Goal: Information Seeking & Learning: Learn about a topic

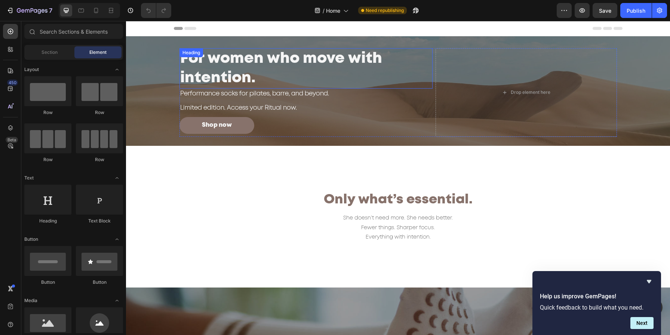
click at [282, 59] on h2 "For women who move with intention." at bounding box center [305, 68] width 253 height 40
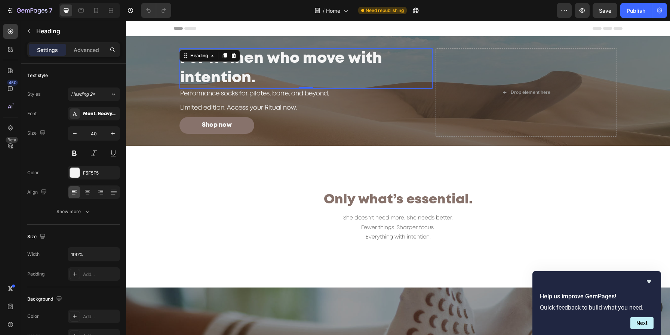
click at [282, 59] on p "For women who move with intention." at bounding box center [306, 68] width 252 height 39
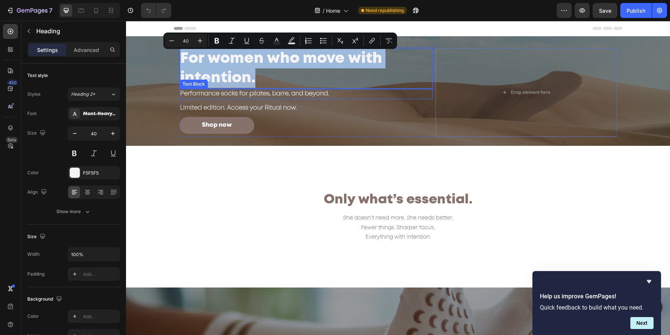
click at [271, 92] on p "Performance socks for pilates, barre, and beyond." at bounding box center [306, 93] width 252 height 9
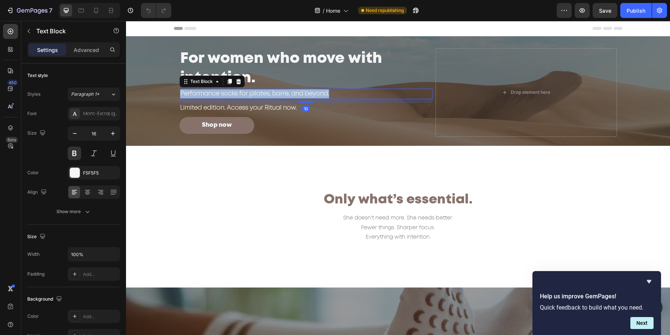
click at [271, 92] on p "Performance socks for pilates, barre, and beyond." at bounding box center [306, 93] width 252 height 9
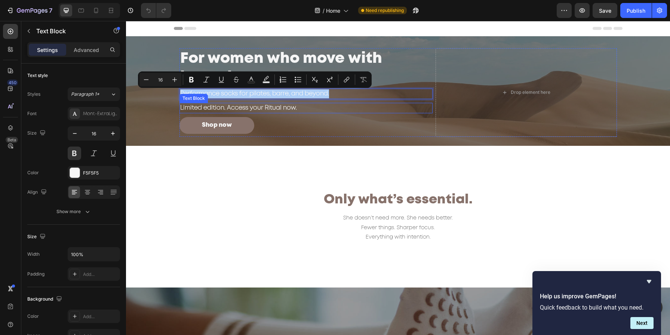
click at [267, 105] on p "Limited edition. Access your Ritual now." at bounding box center [306, 108] width 252 height 9
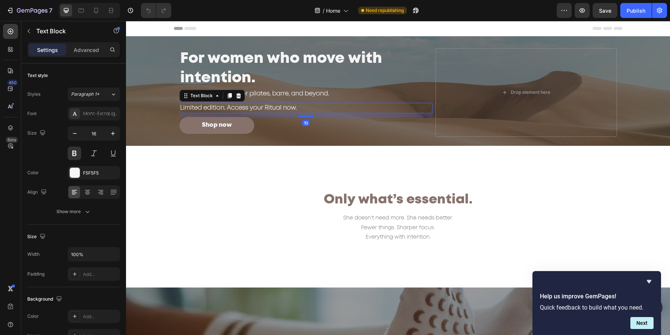
click at [267, 105] on p "Limited edition. Access your Ritual now." at bounding box center [306, 108] width 252 height 9
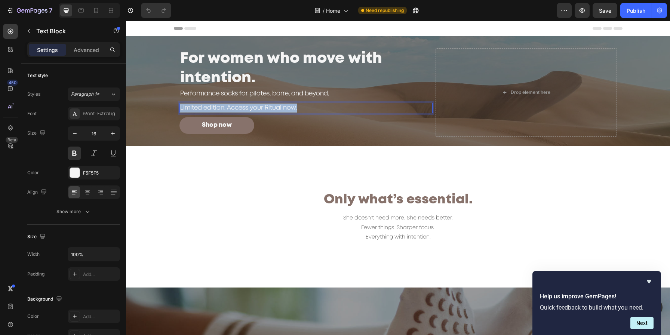
click at [267, 105] on p "Limited edition. Access your Ritual now." at bounding box center [306, 108] width 252 height 9
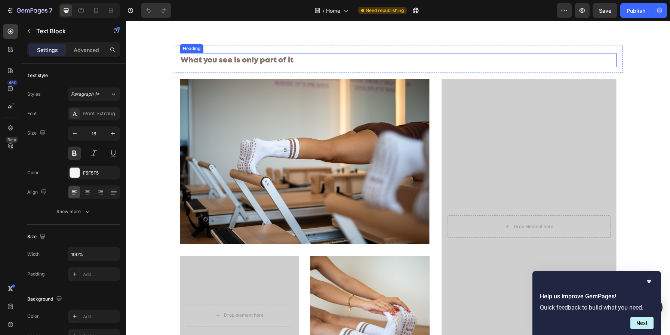
scroll to position [527, 0]
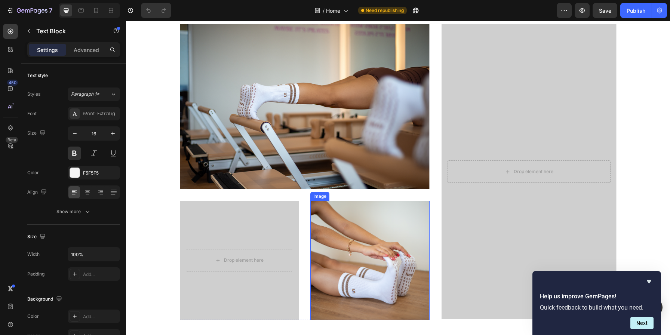
click at [428, 215] on img at bounding box center [369, 260] width 119 height 119
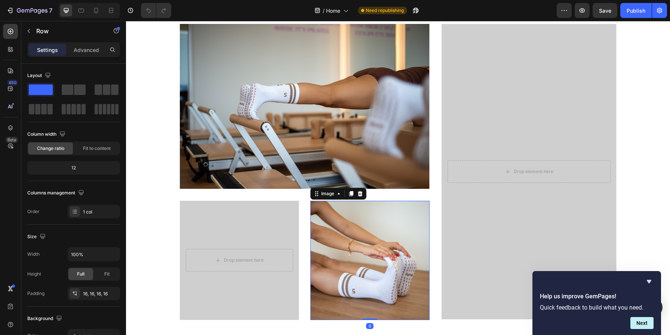
click at [435, 198] on div "Drop element here Hero Banner Row" at bounding box center [528, 179] width 187 height 323
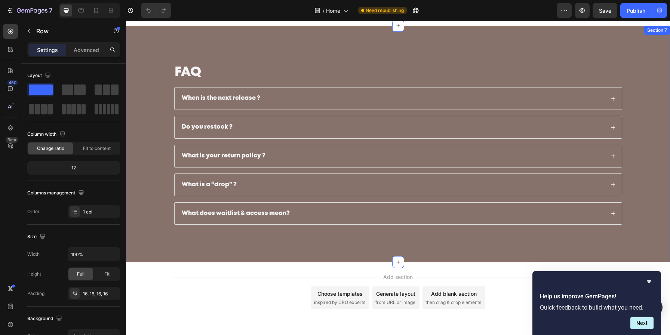
scroll to position [1544, 0]
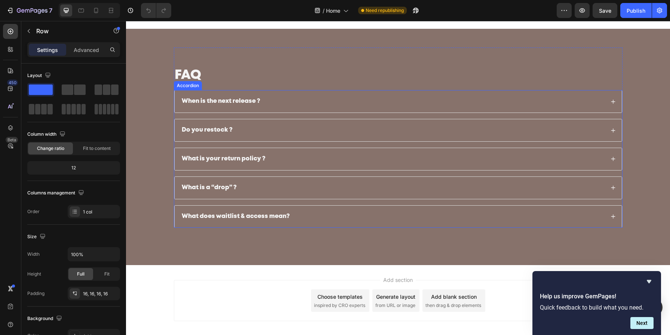
click at [303, 101] on div "When is the next release ?" at bounding box center [392, 101] width 424 height 10
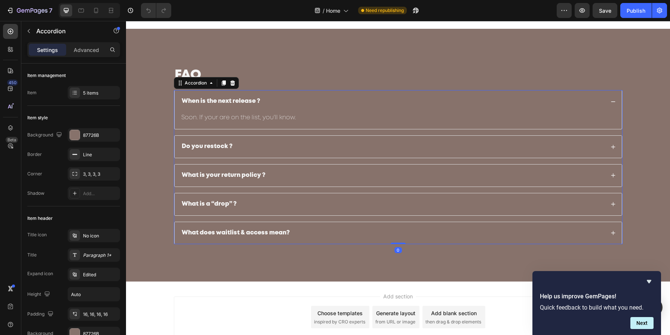
click at [236, 98] on p "When is the next release ?" at bounding box center [221, 102] width 78 height 8
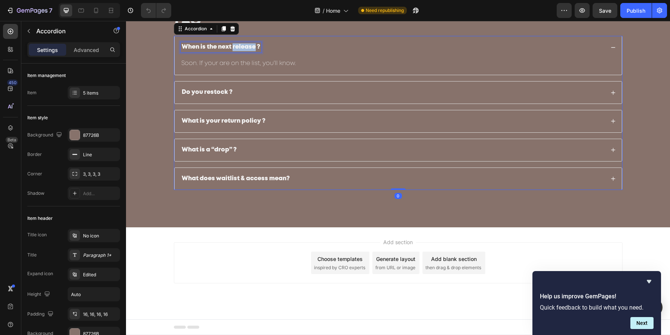
click at [236, 51] on p "When is the next release ?" at bounding box center [221, 47] width 78 height 8
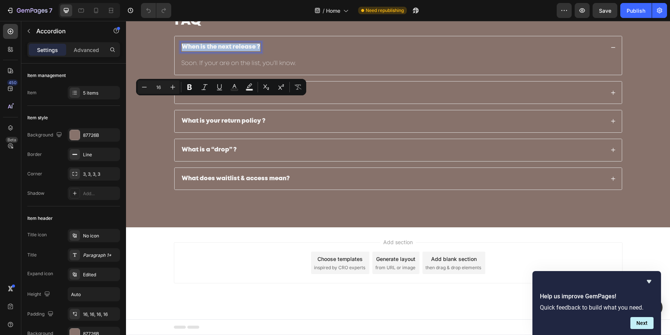
copy p "When is the next release ?"
click at [230, 68] on p "Soon. If your are on the list, you'll know." at bounding box center [397, 63] width 433 height 9
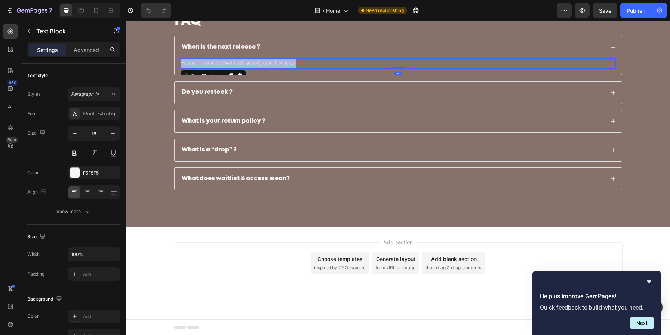
click at [230, 68] on p "Soon. If your are on the list, you'll know." at bounding box center [397, 63] width 433 height 9
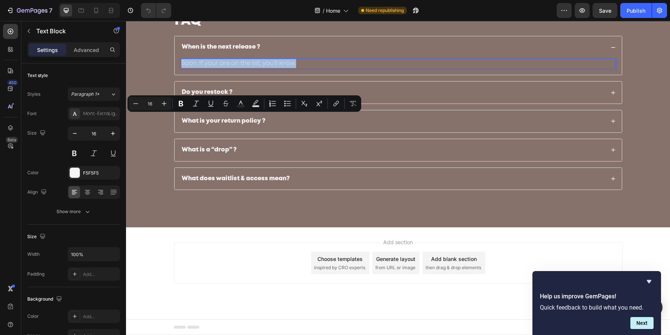
copy p "Soon. If your are on the list, you'll know."
click at [235, 130] on div "When is the next release ? Soon. If your are on the list, you'll know. Text Blo…" at bounding box center [398, 113] width 448 height 154
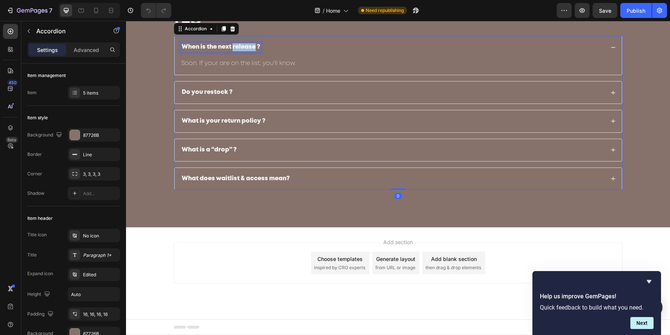
click at [236, 51] on p "When is the next release ?" at bounding box center [221, 47] width 78 height 8
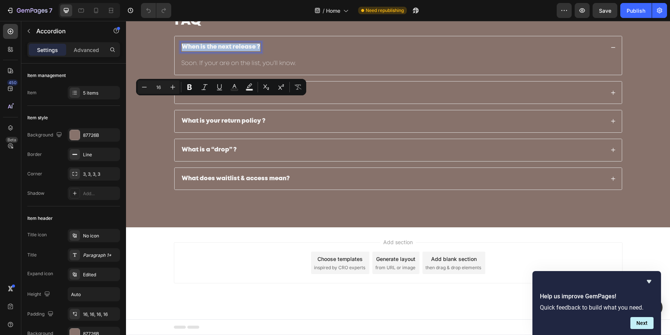
copy p "When is the next release ?"
click at [283, 104] on div "Do you restock ?" at bounding box center [398, 92] width 447 height 22
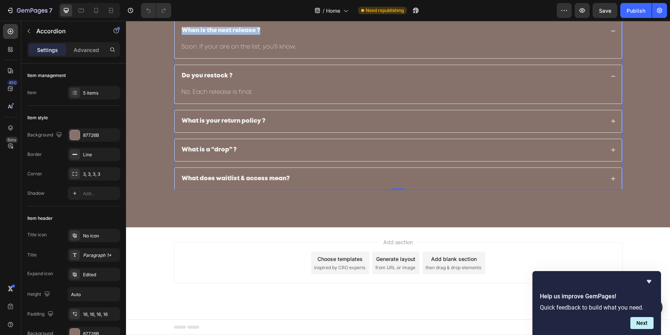
click at [292, 81] on div "Do you restock ?" at bounding box center [392, 76] width 424 height 10
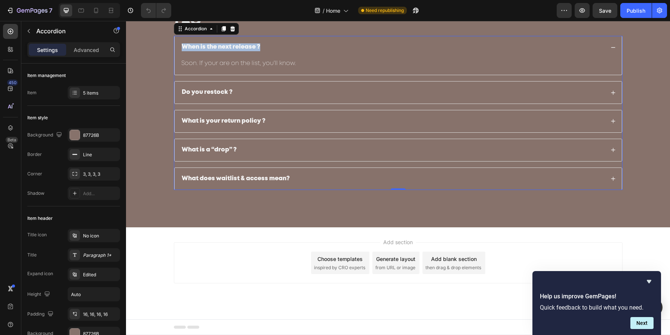
click at [292, 98] on div "Do you restock ?" at bounding box center [392, 92] width 424 height 10
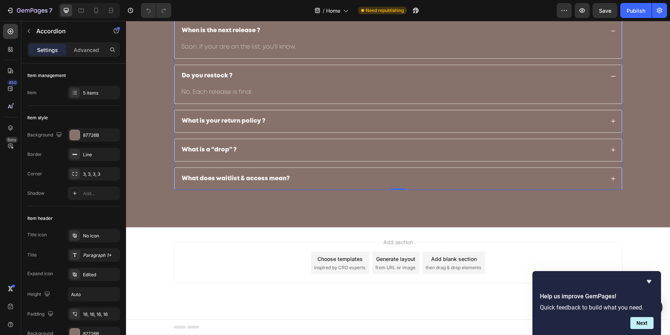
click at [195, 80] on p "Do you restock ?" at bounding box center [207, 76] width 51 height 8
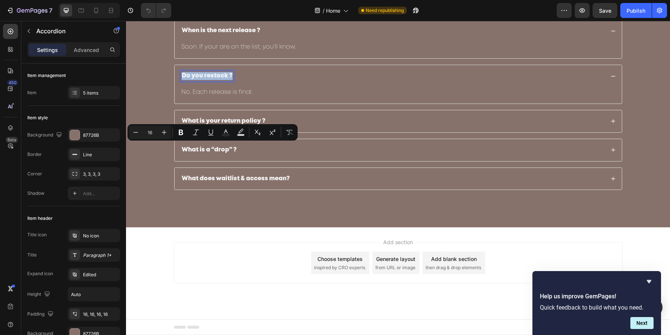
copy p "Do you restock ?"
click at [229, 97] on p "No. Each release is final." at bounding box center [397, 92] width 433 height 9
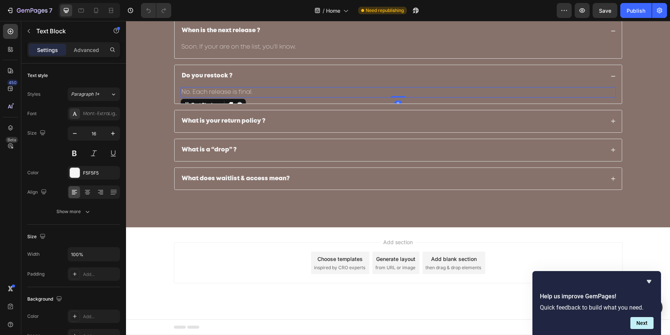
click at [229, 97] on p "No. Each release is final." at bounding box center [397, 92] width 433 height 9
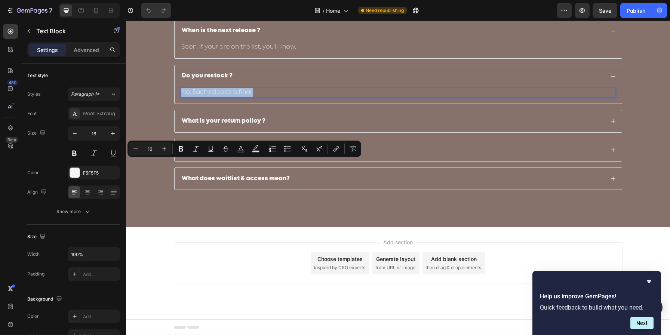
copy p "No. Each release is final."
click at [235, 125] on p "What is your return policy ?" at bounding box center [224, 121] width 84 height 8
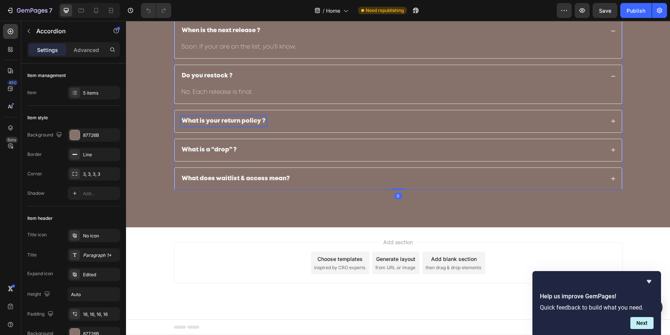
click at [243, 125] on p "What is your return policy ?" at bounding box center [224, 121] width 84 height 8
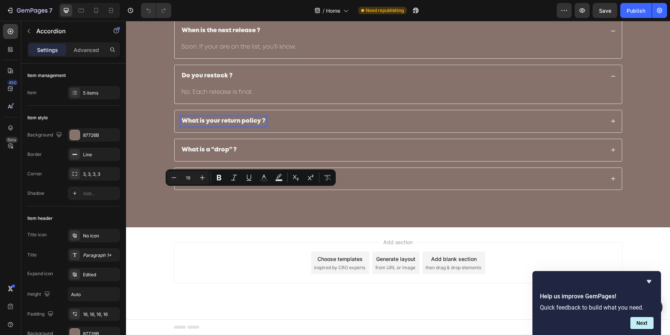
click at [243, 125] on p "What is your return policy ?" at bounding box center [224, 121] width 84 height 8
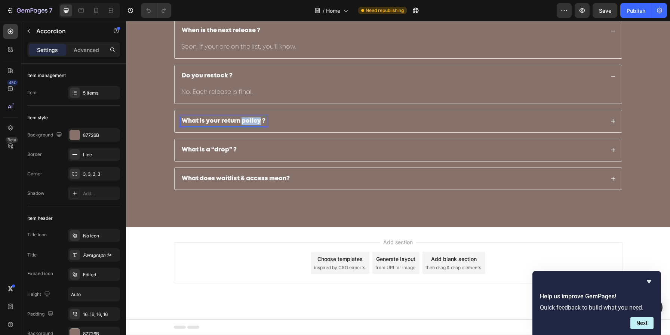
click at [243, 125] on p "What is your return policy ?" at bounding box center [224, 121] width 84 height 8
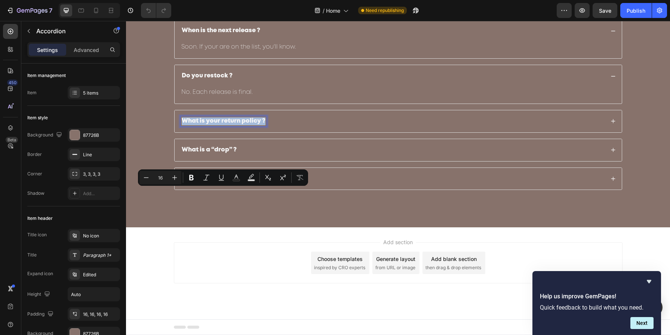
copy p "What is your return policy ?"
click at [402, 126] on div "What is your return policy ?" at bounding box center [392, 121] width 424 height 10
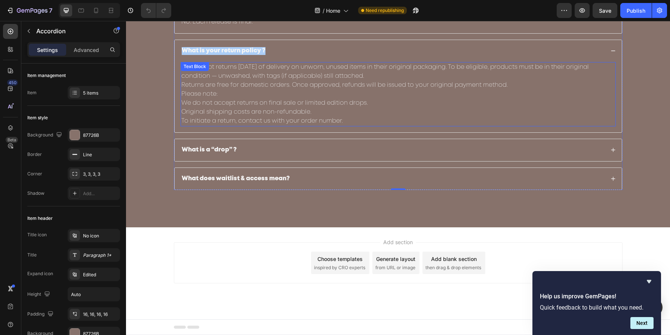
click at [314, 90] on p "Returns are free for domestic orders. Once approved, refunds will be issued to …" at bounding box center [397, 85] width 433 height 9
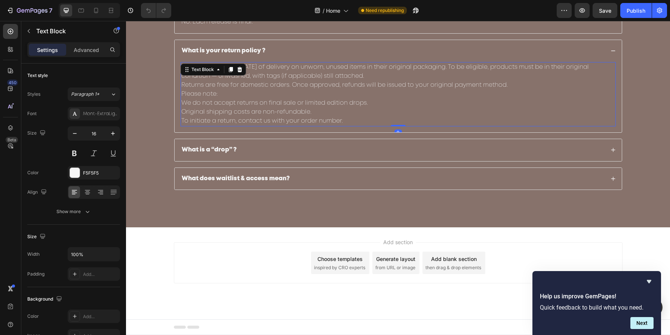
click at [314, 90] on p "Returns are free for domestic orders. Once approved, refunds will be issued to …" at bounding box center [397, 85] width 433 height 9
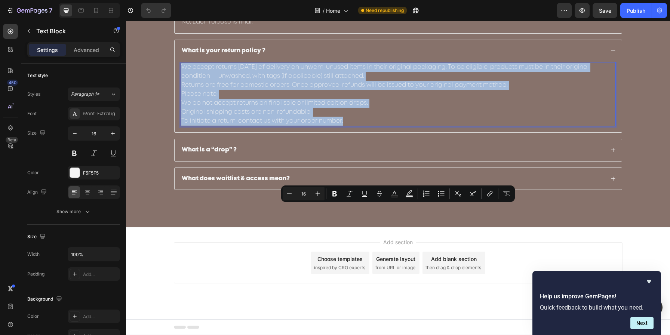
copy div "We accept returns [DATE] of delivery on unworn, unused items in their original …"
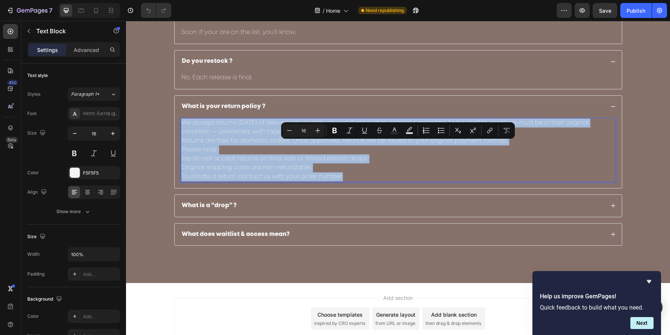
scroll to position [1632, 0]
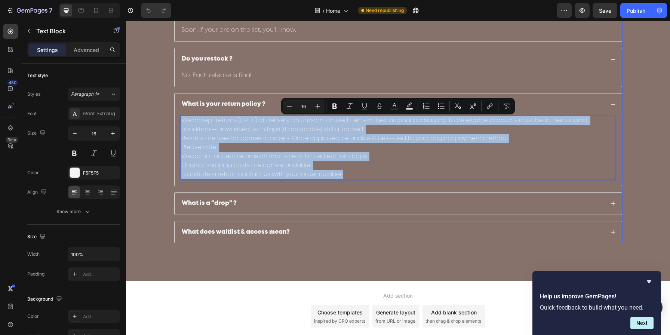
click at [256, 203] on div "What is a “drop” ?" at bounding box center [392, 203] width 424 height 10
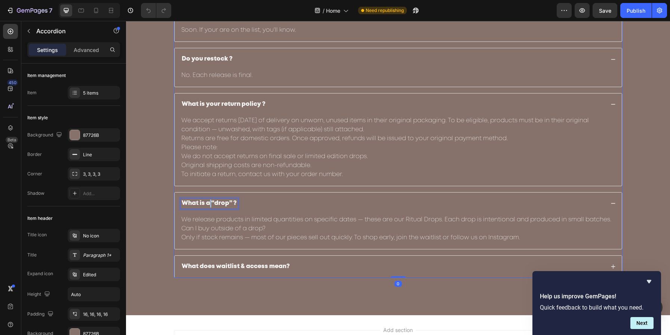
click at [210, 202] on p "What is a “drop” ?" at bounding box center [209, 204] width 55 height 8
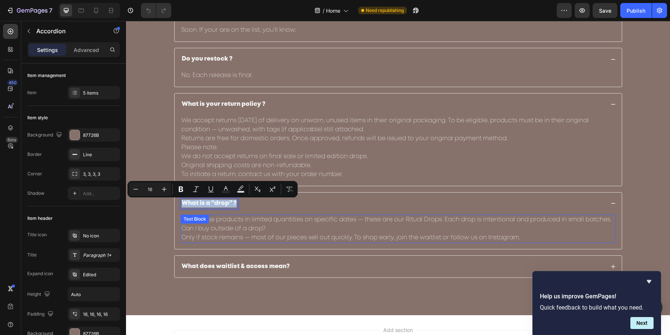
click at [242, 224] on p "We release products in limited quantities on specific dates — these are our Rit…" at bounding box center [397, 219] width 433 height 9
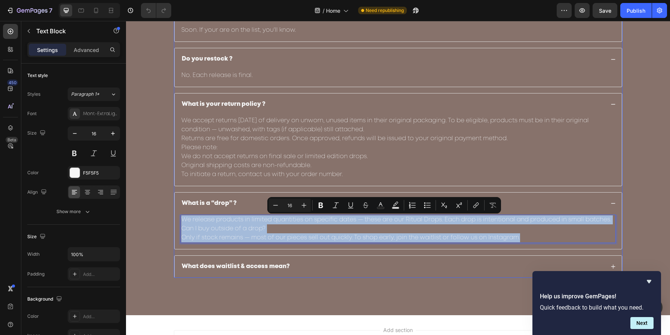
click at [228, 271] on p "What does waitlist & access mean?" at bounding box center [236, 267] width 108 height 8
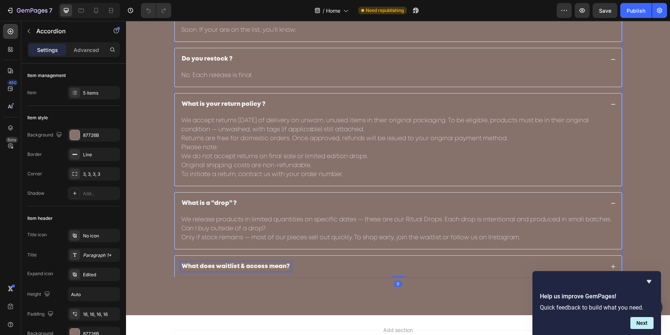
click at [228, 271] on p "What does waitlist & access mean?" at bounding box center [236, 267] width 108 height 8
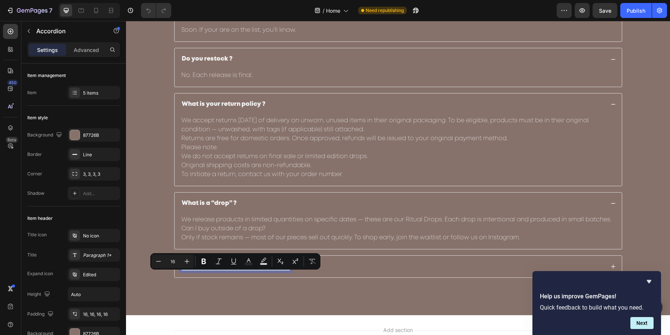
click at [344, 272] on div "What does waitlist & access mean?" at bounding box center [392, 267] width 424 height 10
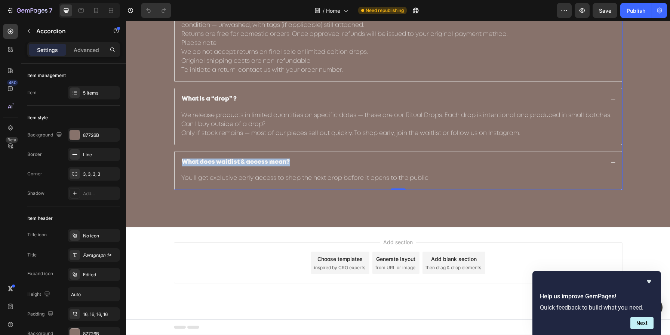
scroll to position [1741, 0]
click at [356, 180] on p "You’ll get exclusive early access to shop the next drop before it opens to the …" at bounding box center [397, 178] width 433 height 9
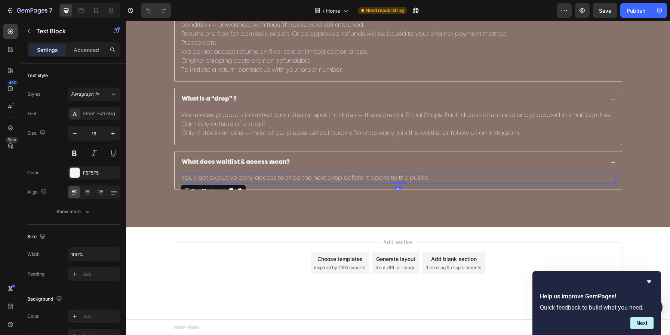
click at [356, 180] on p "You’ll get exclusive early access to shop the next drop before it opens to the …" at bounding box center [397, 178] width 433 height 9
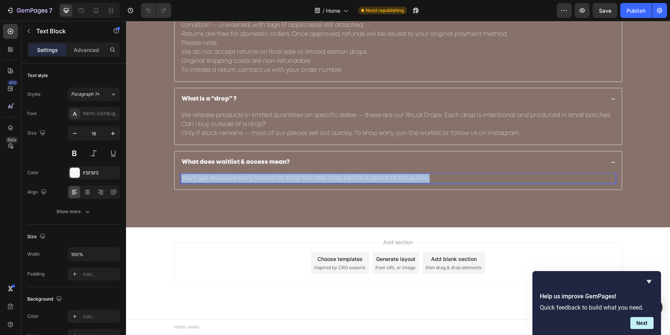
click at [356, 180] on p "You’ll get exclusive early access to shop the next drop before it opens to the …" at bounding box center [397, 178] width 433 height 9
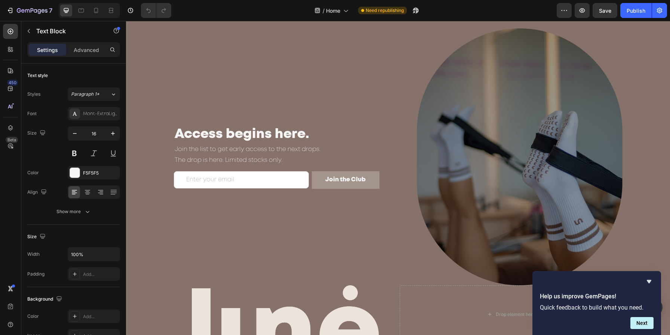
scroll to position [929, 0]
click at [271, 133] on h2 "Access begins here." at bounding box center [277, 135] width 206 height 19
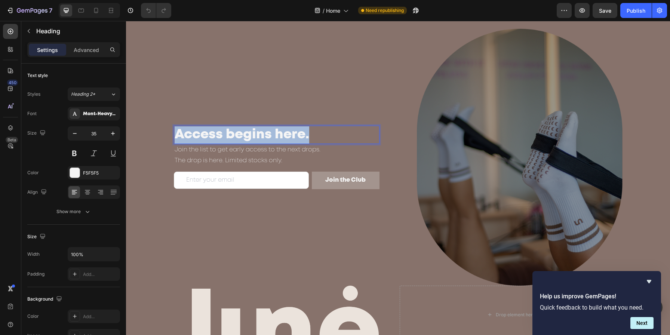
click at [271, 133] on p "Access begins here." at bounding box center [277, 134] width 204 height 17
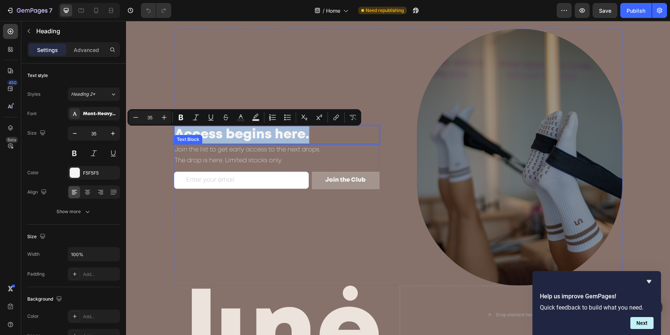
click at [234, 161] on p "The drop is here. Limited stocks only." at bounding box center [277, 160] width 204 height 11
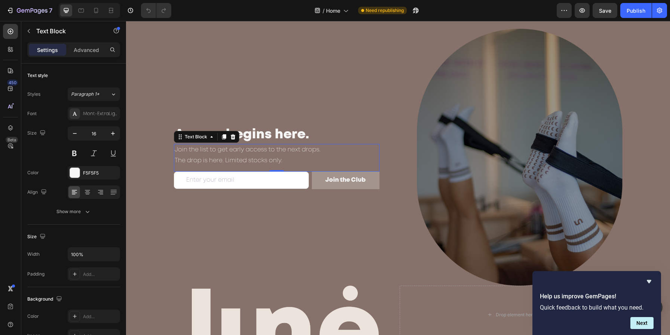
click at [234, 161] on p "The drop is here. Limited stocks only." at bounding box center [277, 160] width 204 height 11
click at [273, 164] on p "The drop is here. Limited stocks only." at bounding box center [277, 160] width 204 height 11
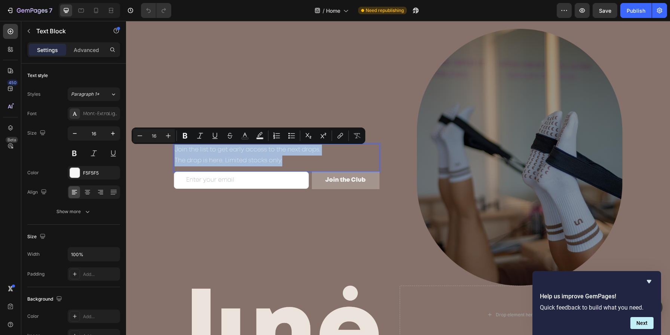
copy div "Join the list to get early access to the next drops. The drop is here. Limited …"
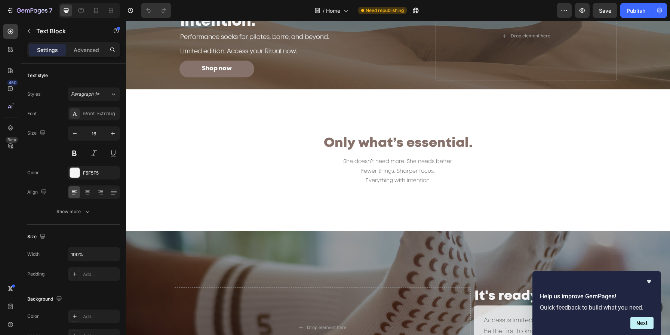
scroll to position [0, 0]
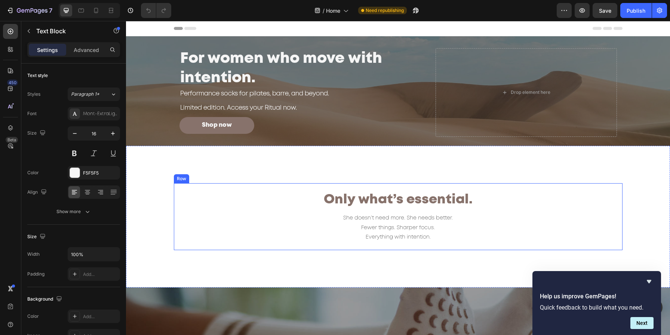
click at [383, 198] on strong "Only what’s essential." at bounding box center [398, 200] width 149 height 12
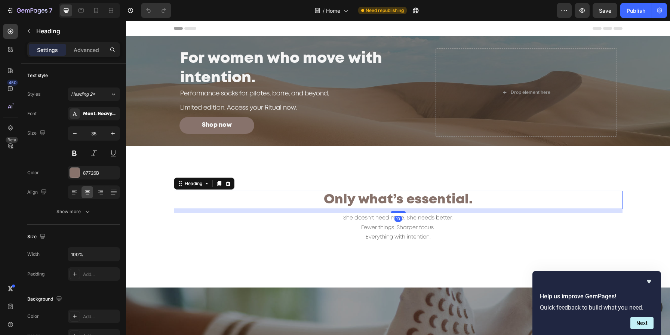
click at [383, 198] on strong "Only what’s essential." at bounding box center [398, 200] width 149 height 12
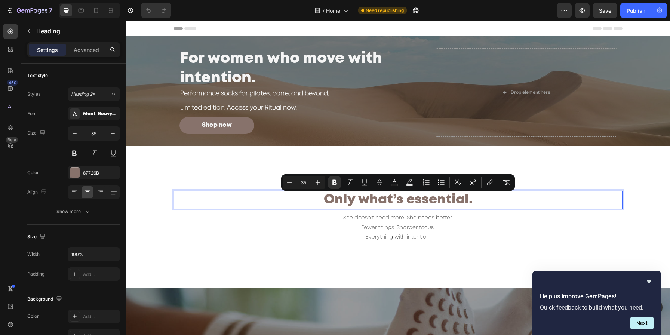
copy strong "Only what’s essential."
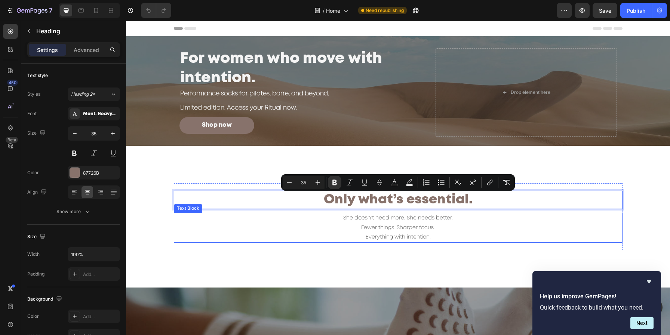
click at [390, 234] on p "She doesn’t need more. She needs better. Fewer things. Sharper focus. Everythin…" at bounding box center [398, 227] width 447 height 28
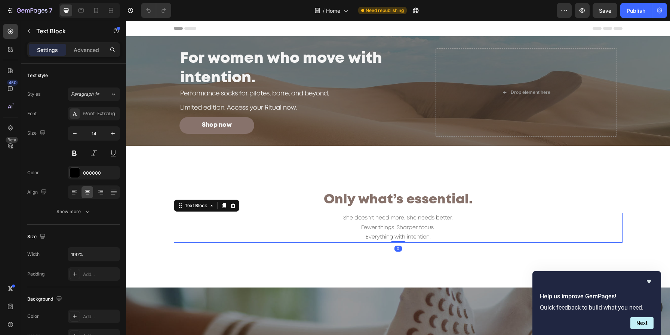
click at [390, 234] on p "She doesn’t need more. She needs better. Fewer things. Sharper focus. Everythin…" at bounding box center [398, 227] width 447 height 28
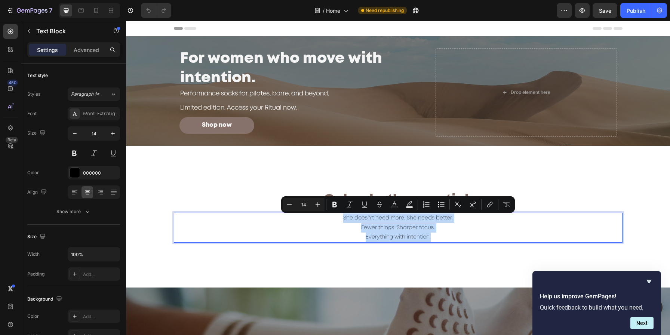
copy p "She doesn’t need more. She needs better. Fewer things. Sharper focus. Everythin…"
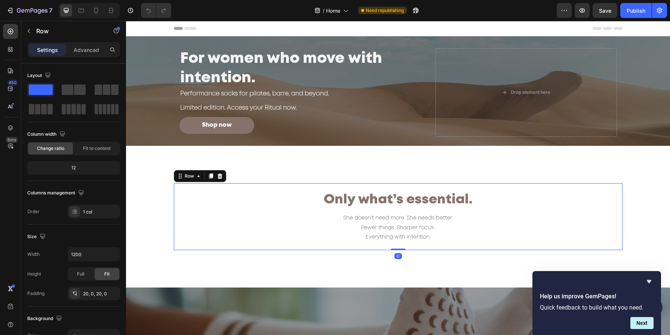
click at [379, 244] on div "⁠⁠⁠⁠⁠⁠⁠ Only what’s essential. Heading She doesn’t need more. She needs better.…" at bounding box center [398, 216] width 448 height 67
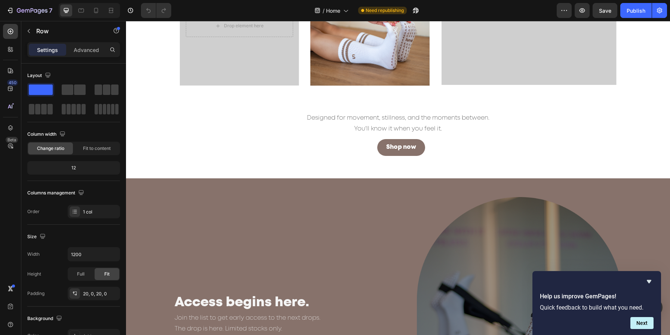
scroll to position [762, 0]
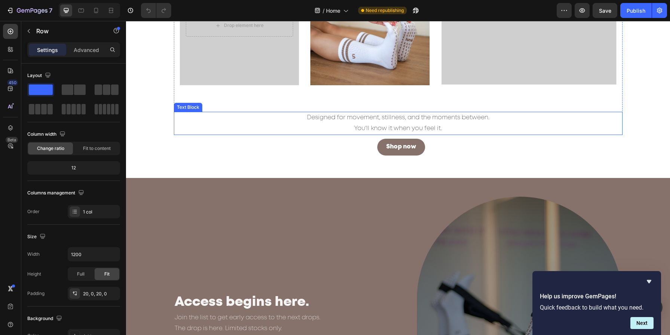
click at [404, 118] on p "Designed for movement, stillness, and the moments between." at bounding box center [397, 117] width 435 height 11
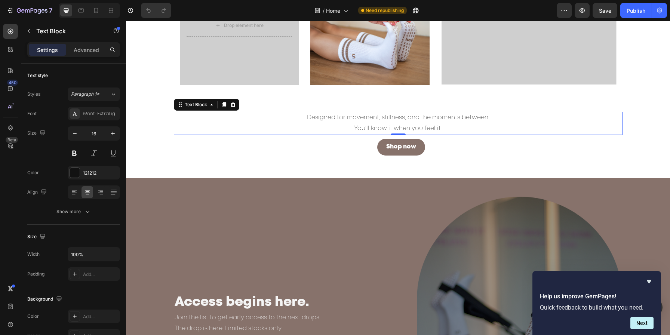
click at [404, 118] on p "Designed for movement, stillness, and the moments between." at bounding box center [397, 117] width 435 height 11
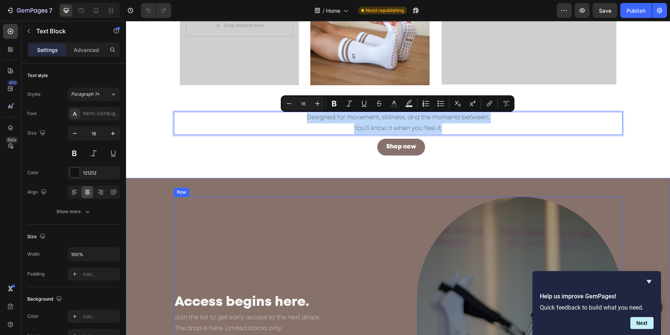
click at [384, 240] on div "Access begins here. Heading Join the list to get early access to the next drops…" at bounding box center [398, 325] width 448 height 257
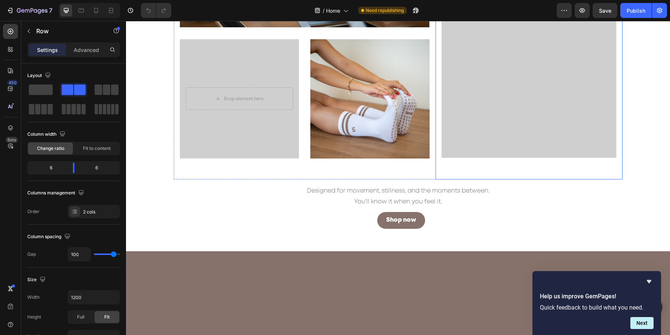
scroll to position [481, 0]
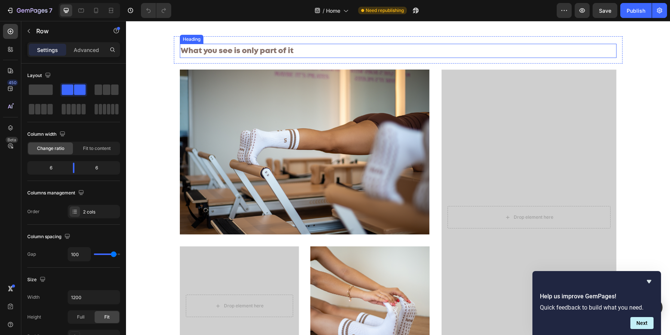
click at [244, 52] on span "What you see is only part of it" at bounding box center [236, 50] width 113 height 7
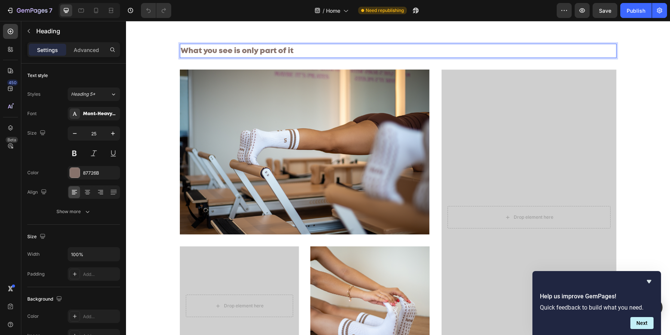
click at [244, 52] on span "What you see is only part of it" at bounding box center [236, 50] width 113 height 7
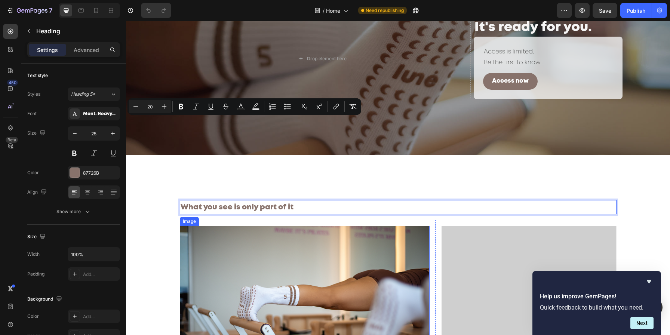
scroll to position [289, 0]
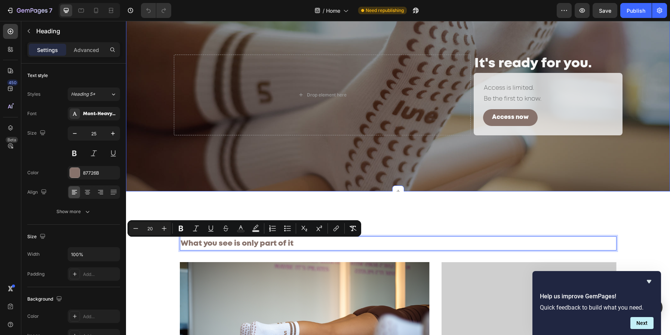
click at [444, 190] on div "Drop element here It's ready for you. Heading Access is limited. Be the first t…" at bounding box center [398, 95] width 544 height 193
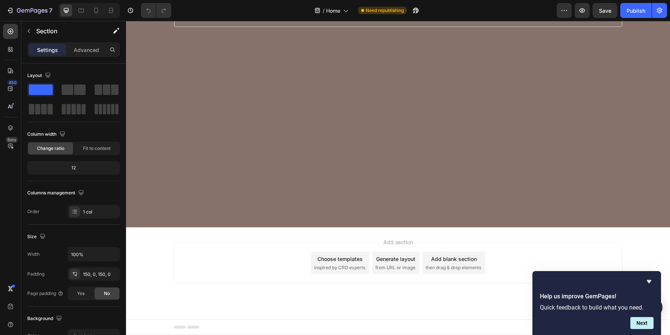
scroll to position [1582, 0]
